Goal: Check status: Check status

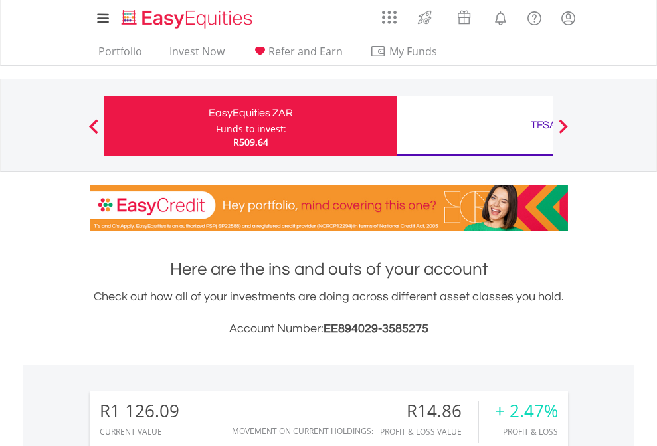
scroll to position [128, 209]
click at [216, 126] on div "Funds to invest:" at bounding box center [251, 128] width 70 height 13
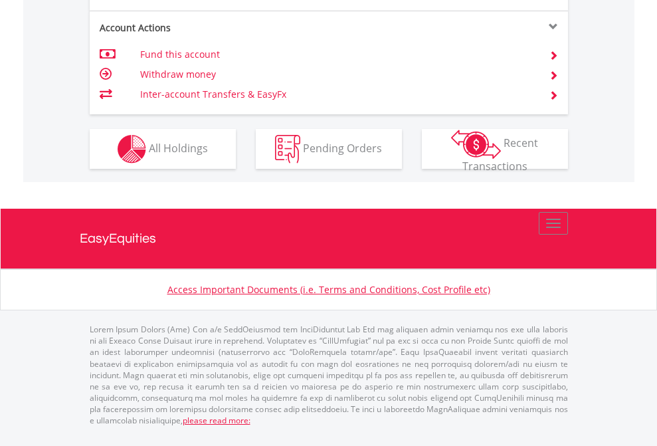
scroll to position [1186, 0]
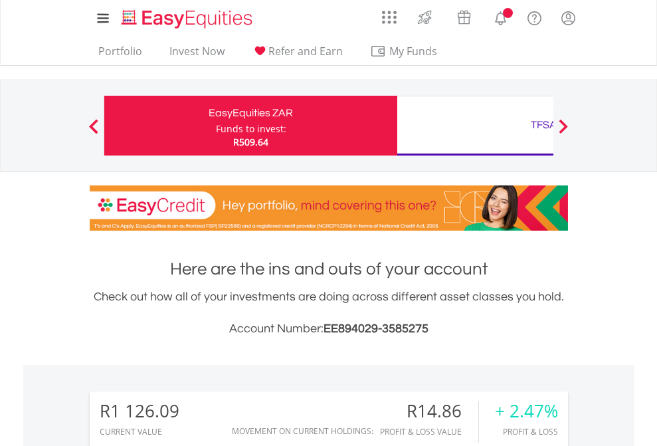
scroll to position [128, 209]
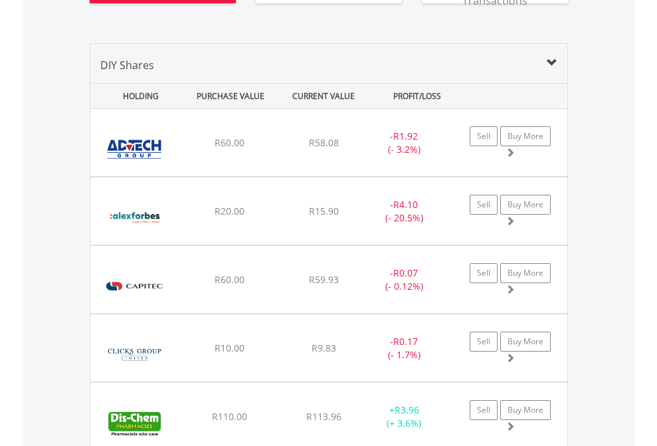
scroll to position [1504, 0]
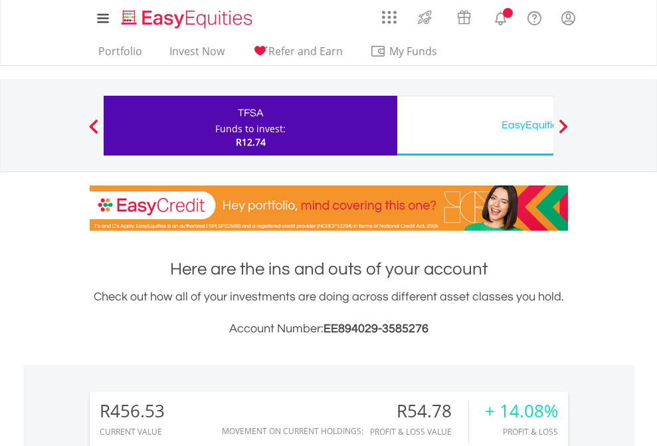
scroll to position [128, 209]
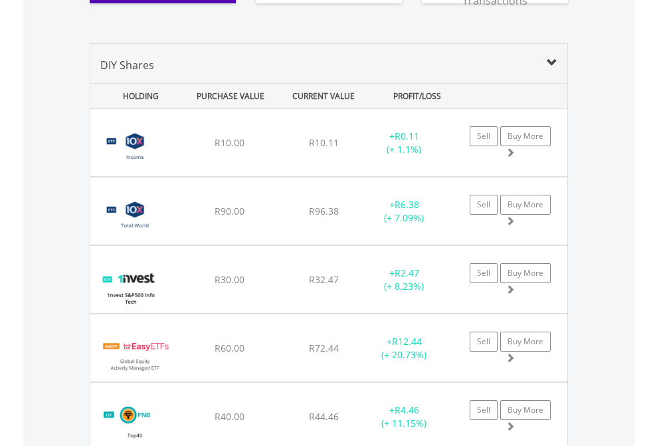
scroll to position [1504, 0]
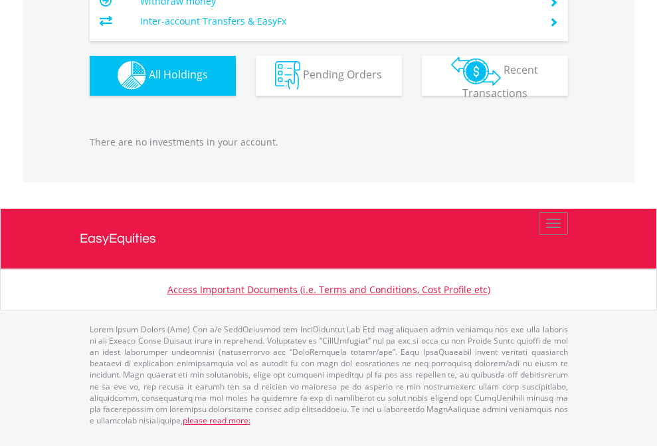
scroll to position [128, 209]
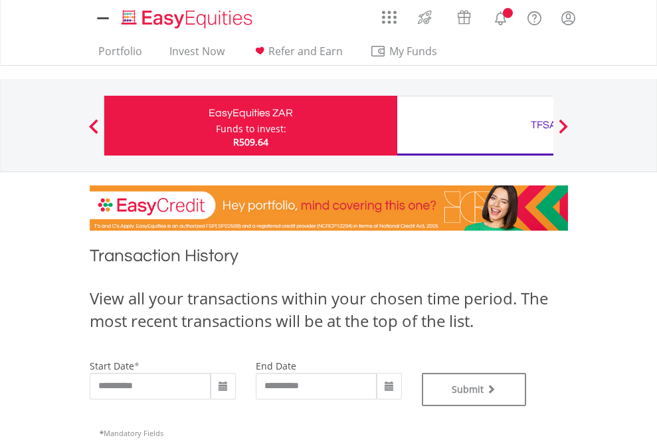
type input "**********"
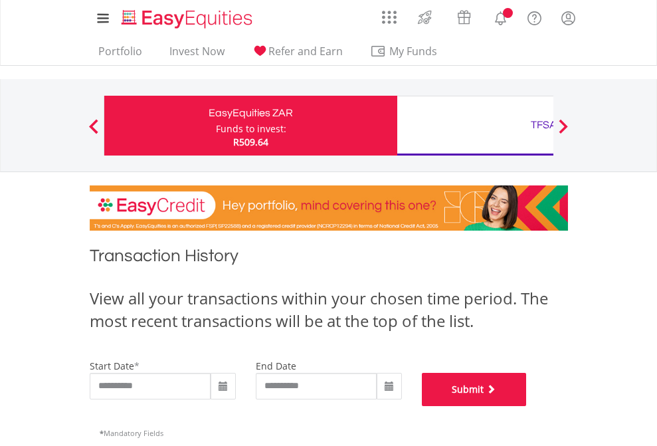
click at [527, 406] on button "Submit" at bounding box center [474, 389] width 105 height 33
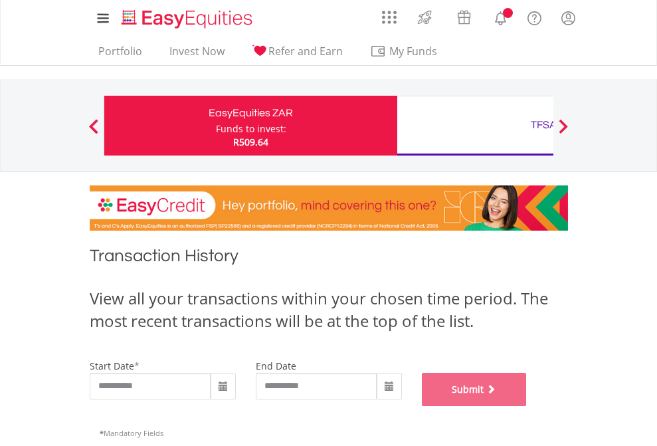
scroll to position [539, 0]
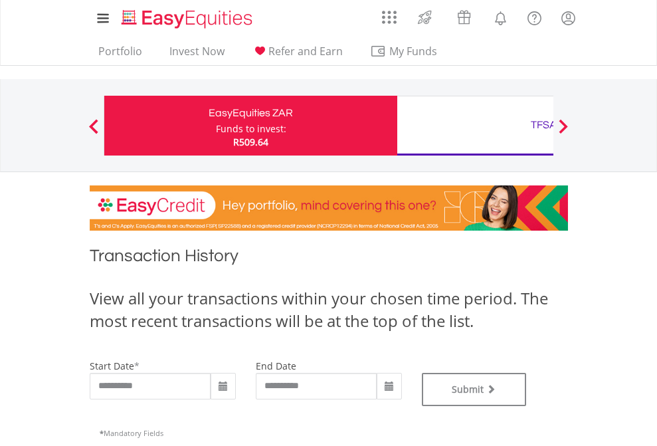
click at [475, 126] on div "TFSA" at bounding box center [543, 125] width 277 height 19
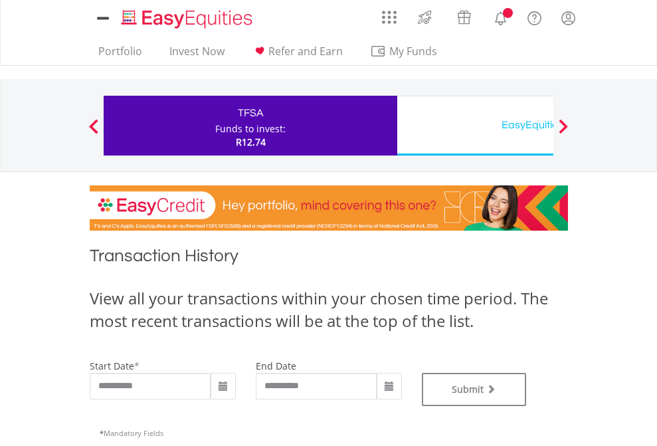
type input "**********"
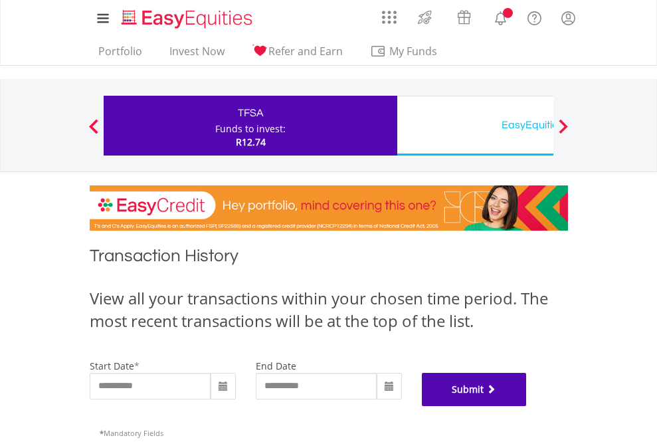
click at [527, 406] on button "Submit" at bounding box center [474, 389] width 105 height 33
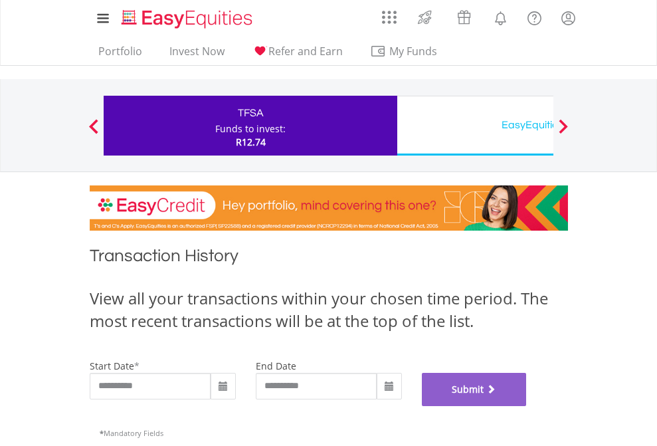
scroll to position [539, 0]
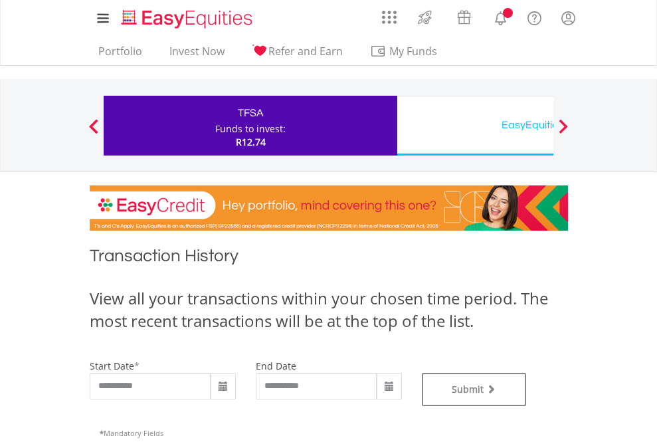
click at [475, 126] on div "EasyEquities USD" at bounding box center [543, 125] width 277 height 19
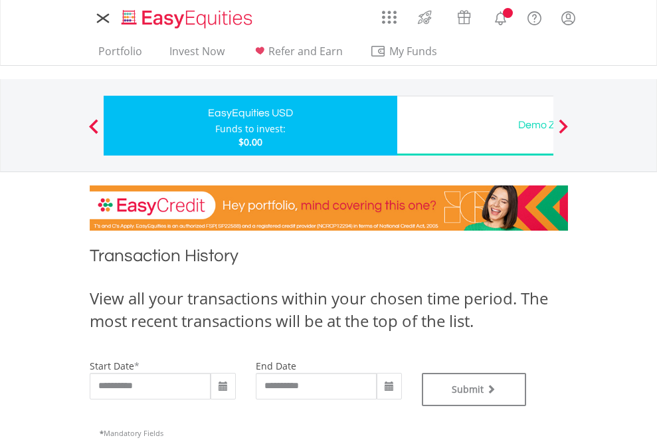
type input "**********"
